Goal: Information Seeking & Learning: Learn about a topic

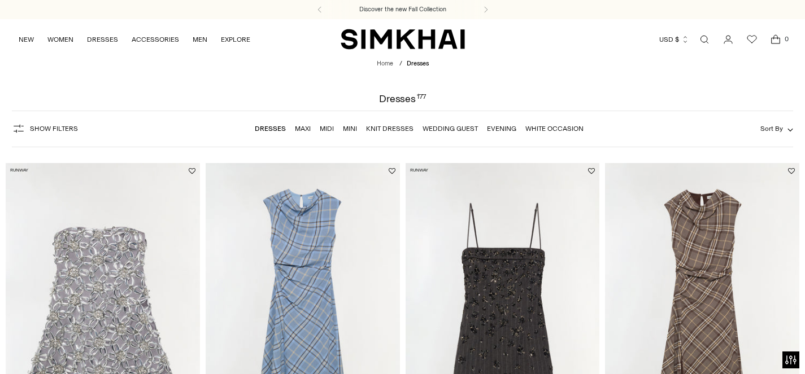
click at [303, 126] on link "Maxi" at bounding box center [303, 129] width 16 height 8
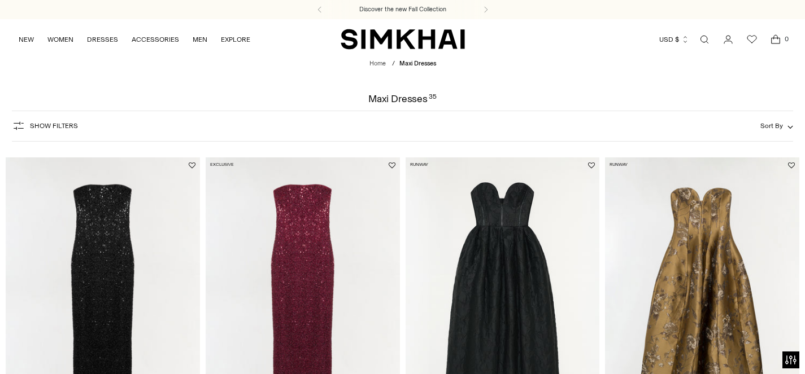
click at [23, 125] on icon "button" at bounding box center [19, 126] width 14 height 14
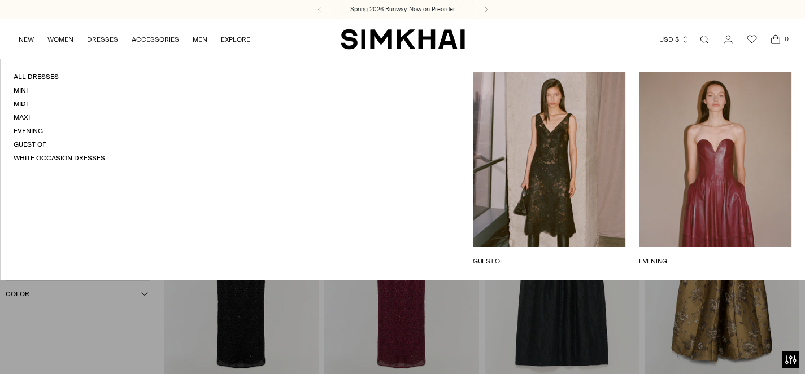
click at [94, 37] on link "DRESSES" at bounding box center [102, 39] width 31 height 25
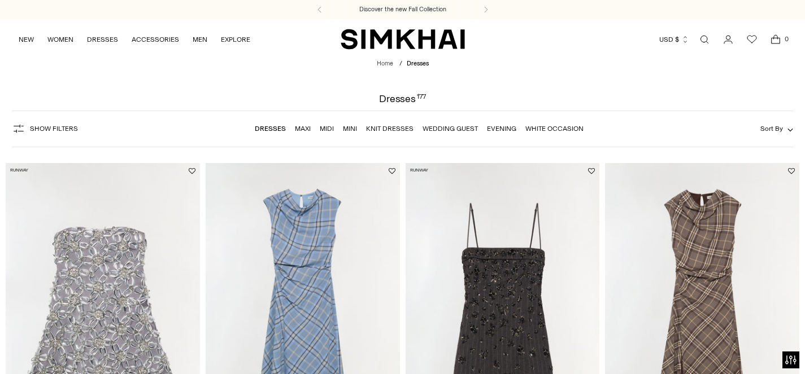
click at [330, 128] on link "Midi" at bounding box center [327, 129] width 14 height 8
click at [390, 129] on link "Knit Dresses" at bounding box center [389, 129] width 47 height 8
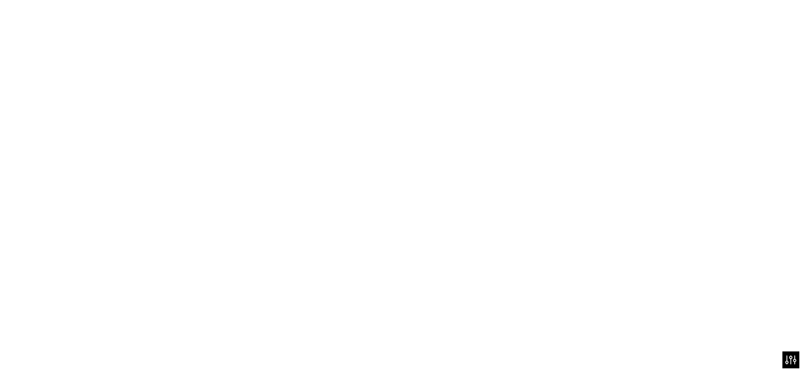
scroll to position [18, 0]
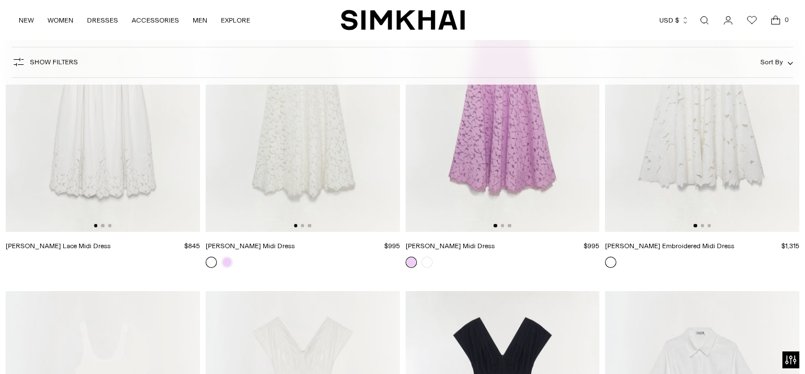
scroll to position [5109, 0]
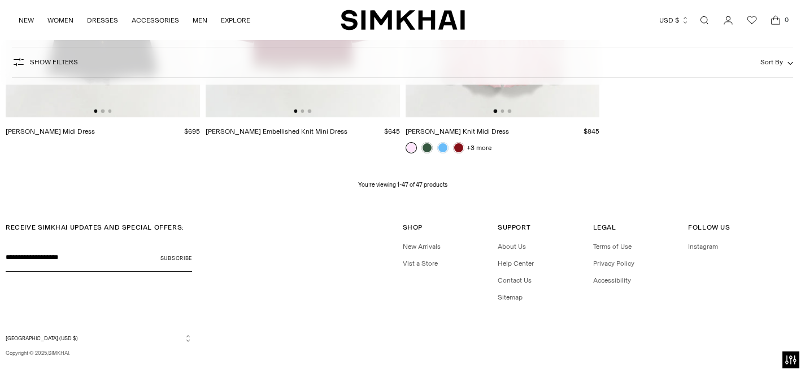
scroll to position [4192, 0]
